Goal: Navigation & Orientation: Find specific page/section

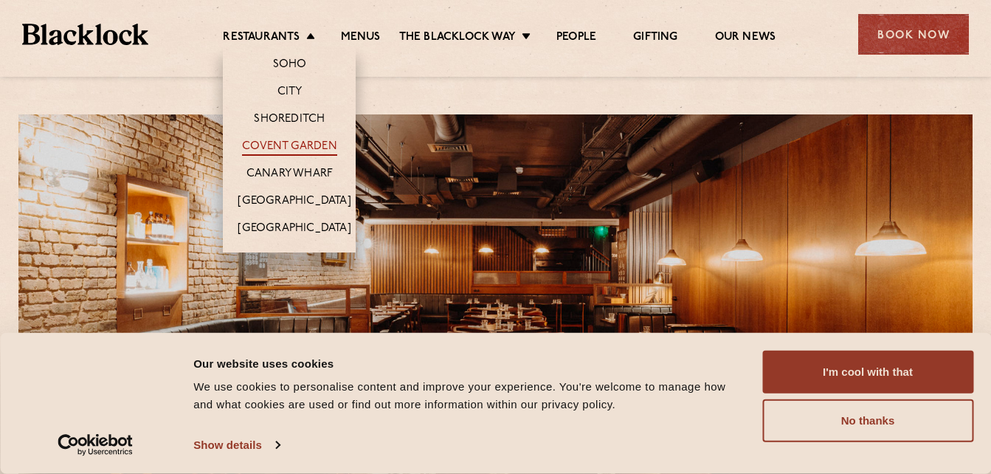
click at [302, 142] on link "Covent Garden" at bounding box center [289, 147] width 95 height 16
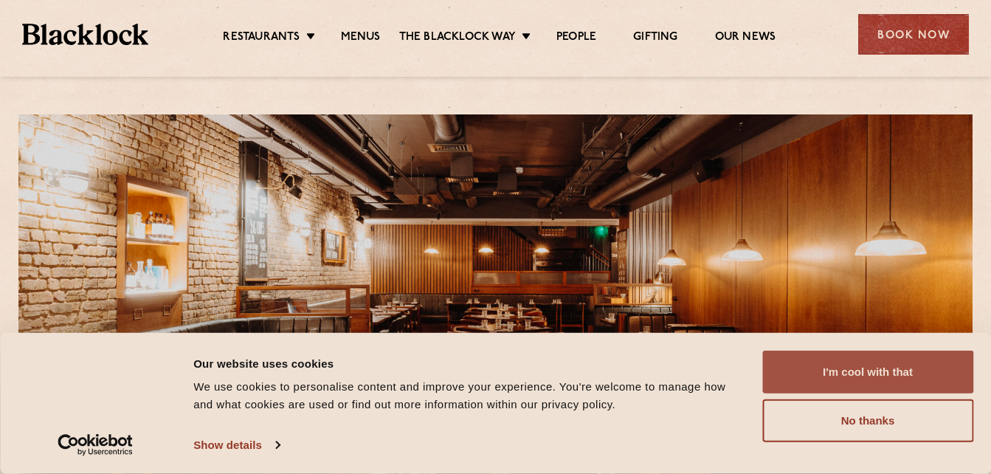
click at [879, 371] on button "I'm cool with that" at bounding box center [867, 371] width 211 height 43
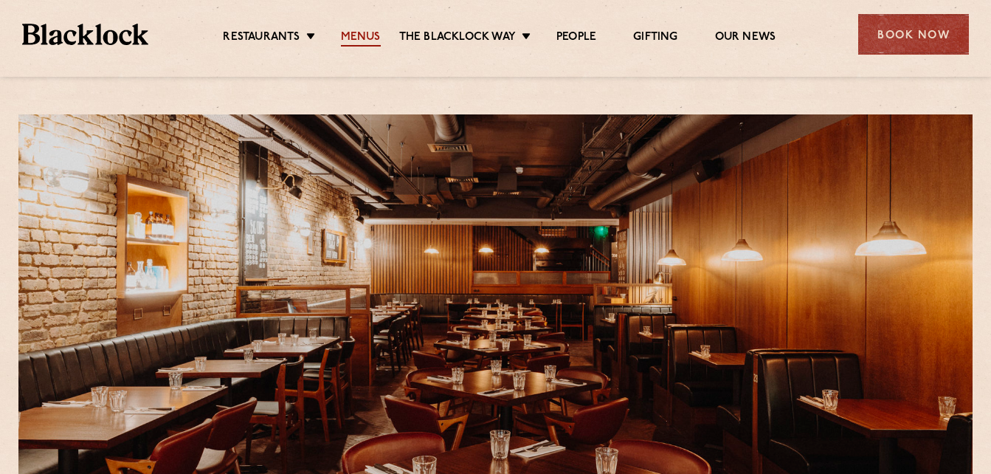
click at [364, 33] on link "Menus" at bounding box center [361, 38] width 40 height 16
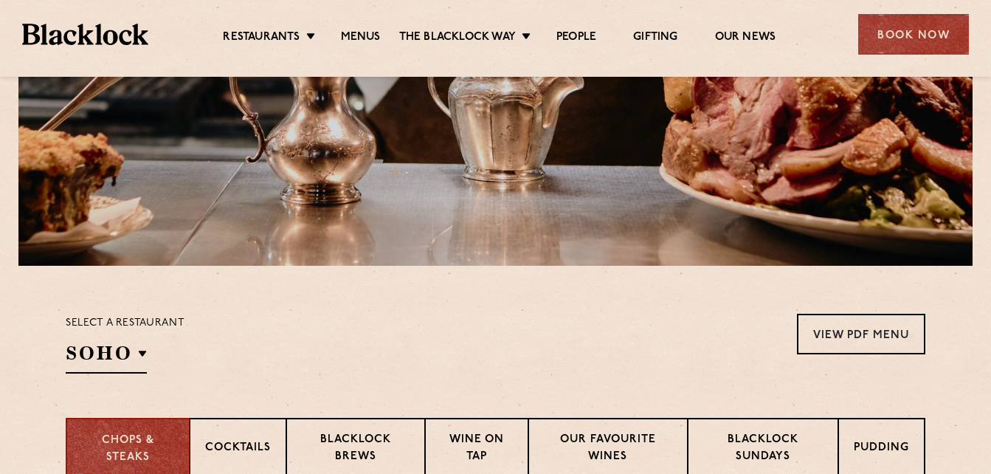
scroll to position [369, 0]
